Goal: Check status: Check status

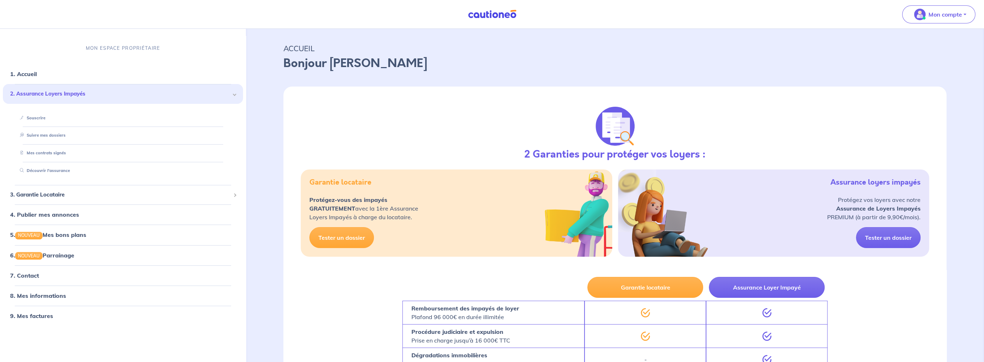
scroll to position [1, 0]
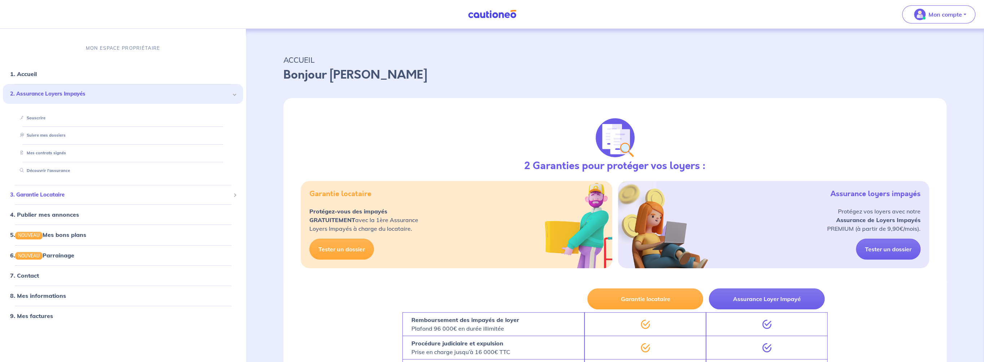
click at [61, 192] on span "3. Garantie Locataire" at bounding box center [120, 195] width 220 height 8
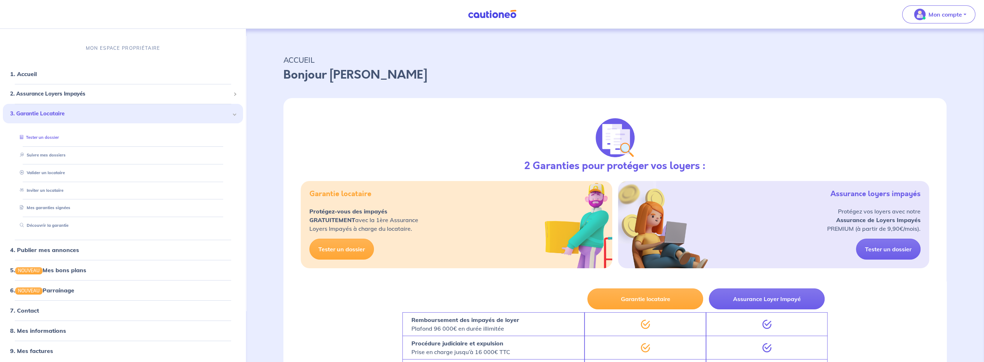
click at [55, 139] on link "Tester un dossier" at bounding box center [38, 137] width 42 height 5
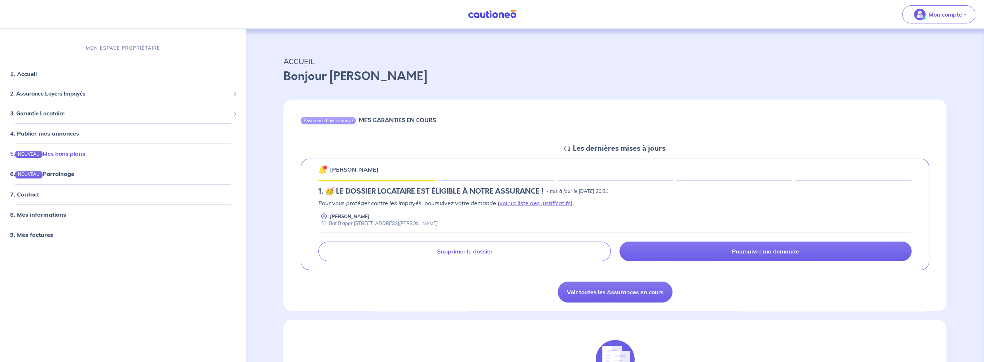
click at [62, 152] on link "5. NOUVEAU Mes bons plans" at bounding box center [47, 153] width 75 height 7
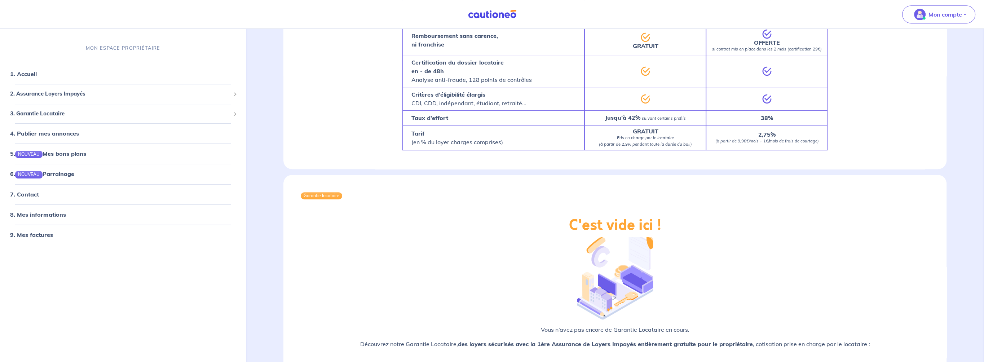
scroll to position [681, 0]
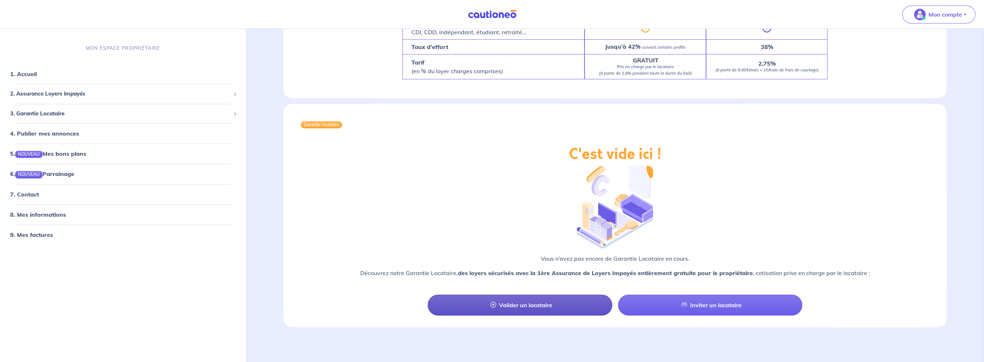
click at [526, 302] on link "Valider un locataire" at bounding box center [519, 304] width 185 height 21
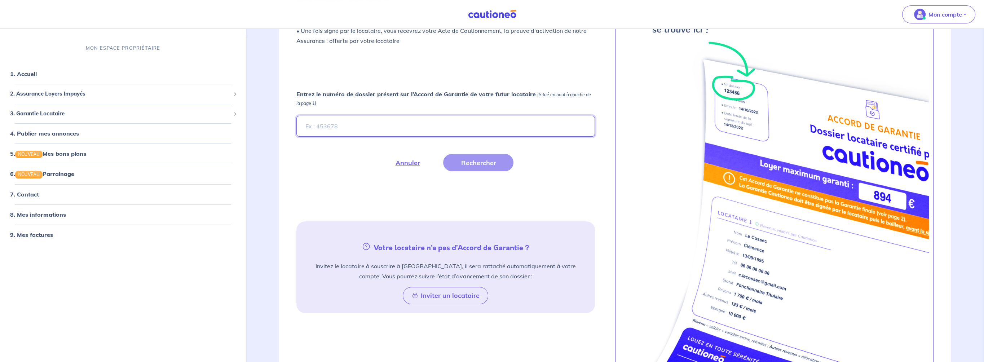
click at [331, 124] on input "Entrez le numéro de dossier présent sur l’Accord de Garantie de votre futur loc…" at bounding box center [445, 126] width 298 height 21
paste input "i3bENX"
type input "i3bENX"
click at [476, 160] on button "Rechercher" at bounding box center [478, 162] width 70 height 17
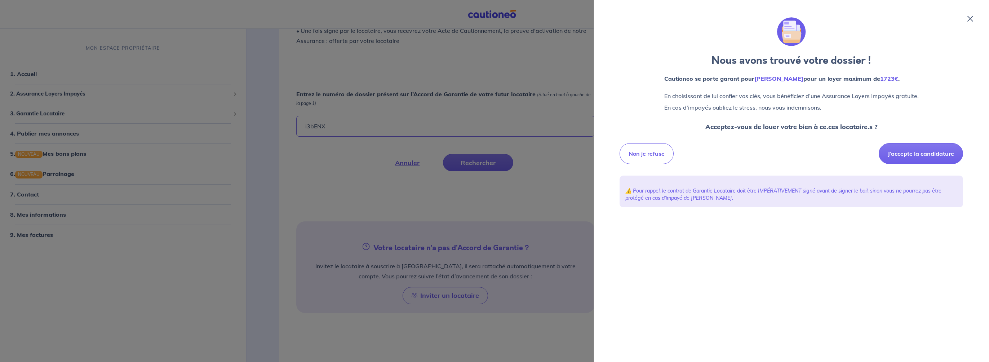
click at [342, 182] on div at bounding box center [494, 181] width 989 height 362
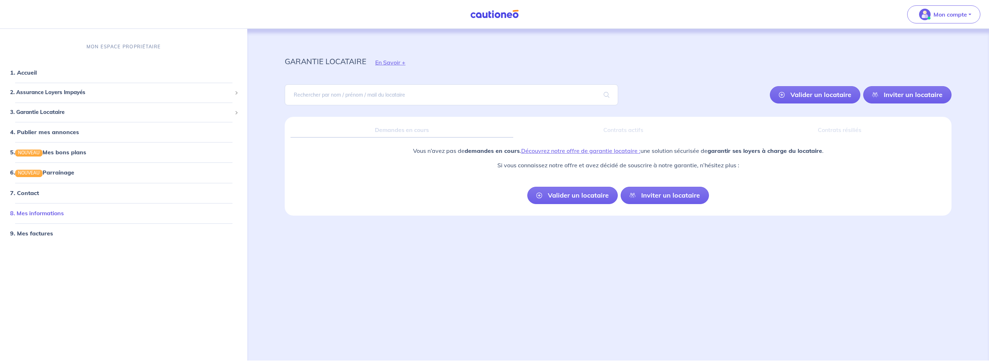
click at [39, 212] on link "8. Mes informations" at bounding box center [37, 212] width 54 height 7
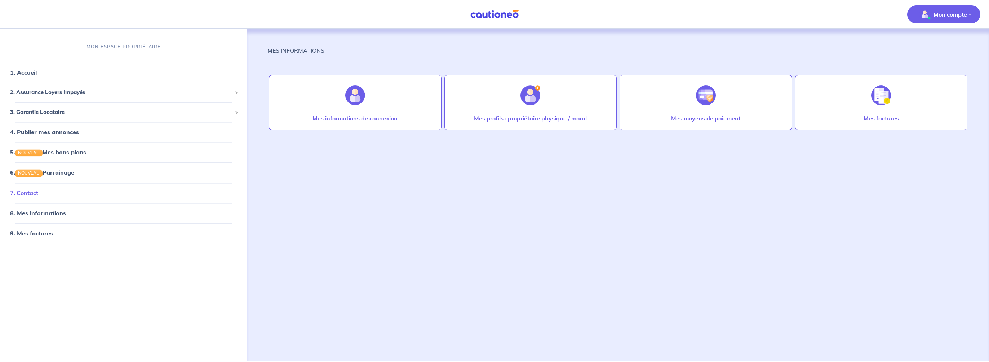
click at [34, 193] on link "7. Contact" at bounding box center [24, 192] width 28 height 7
